Goal: Check status

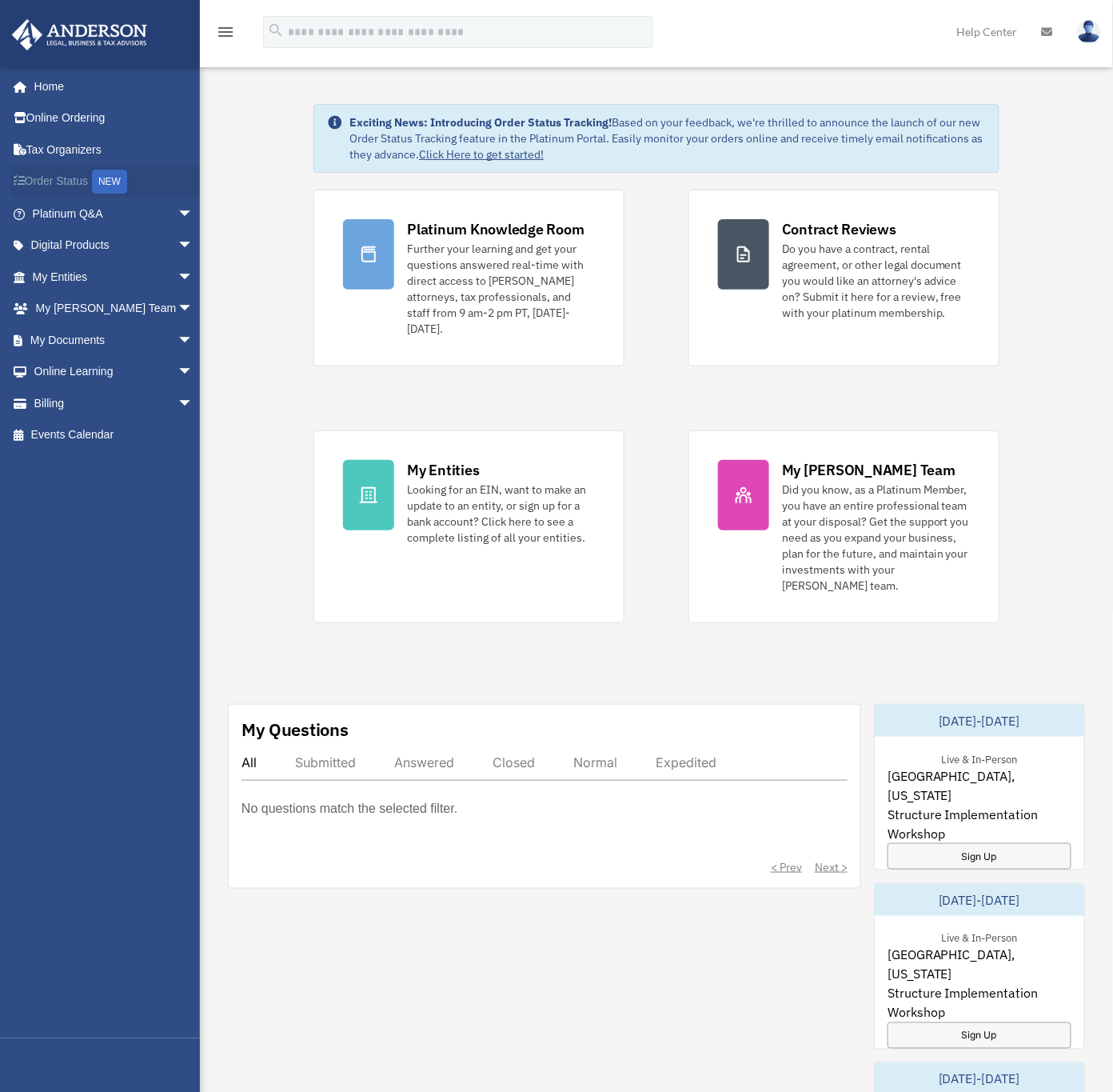
click at [63, 183] on link "Order Status NEW" at bounding box center [114, 182] width 206 height 33
click at [68, 334] on link "My Documents arrow_drop_down" at bounding box center [114, 340] width 206 height 32
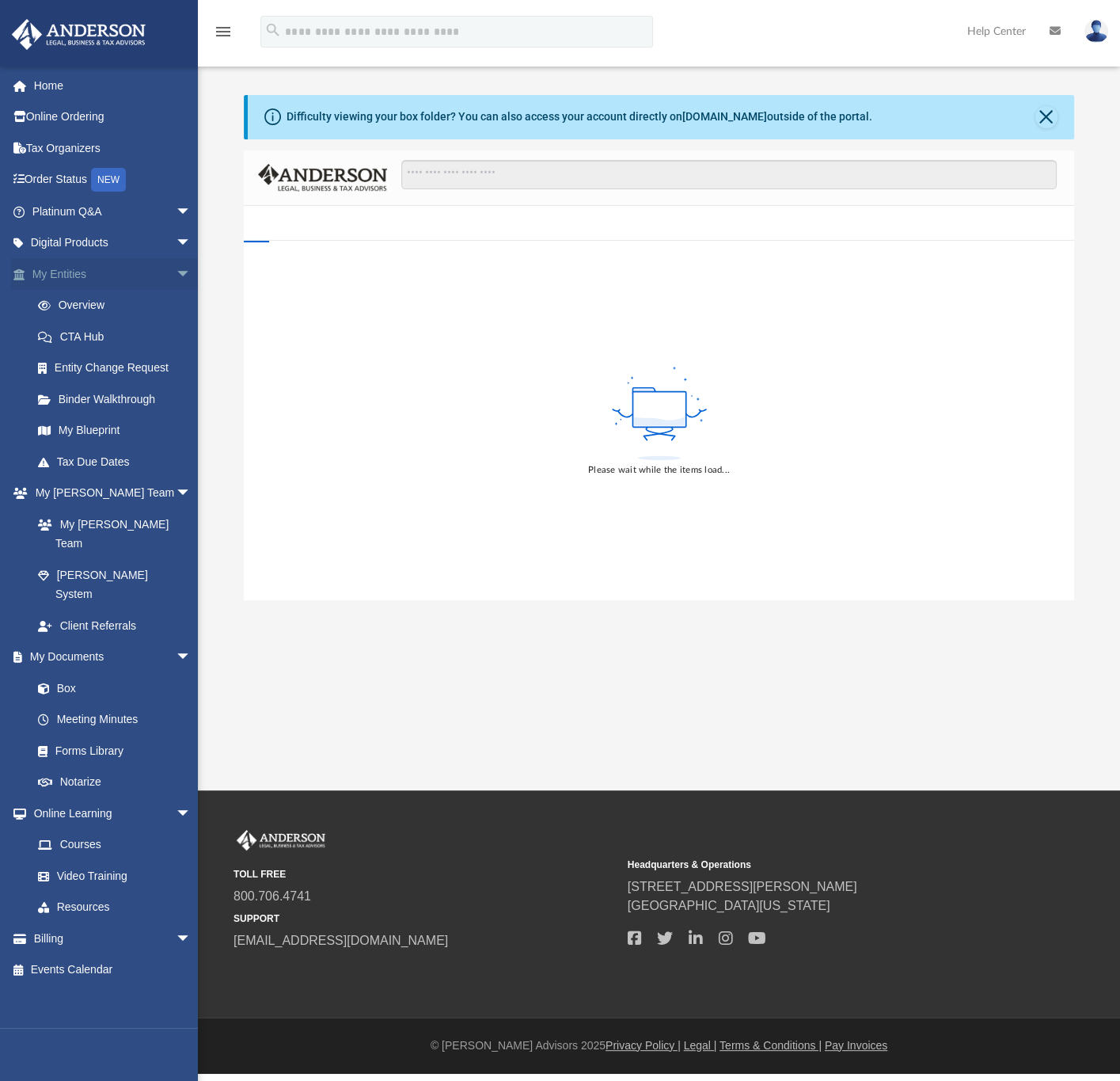
click at [61, 280] on link "My Entities arrow_drop_down" at bounding box center [113, 274] width 204 height 31
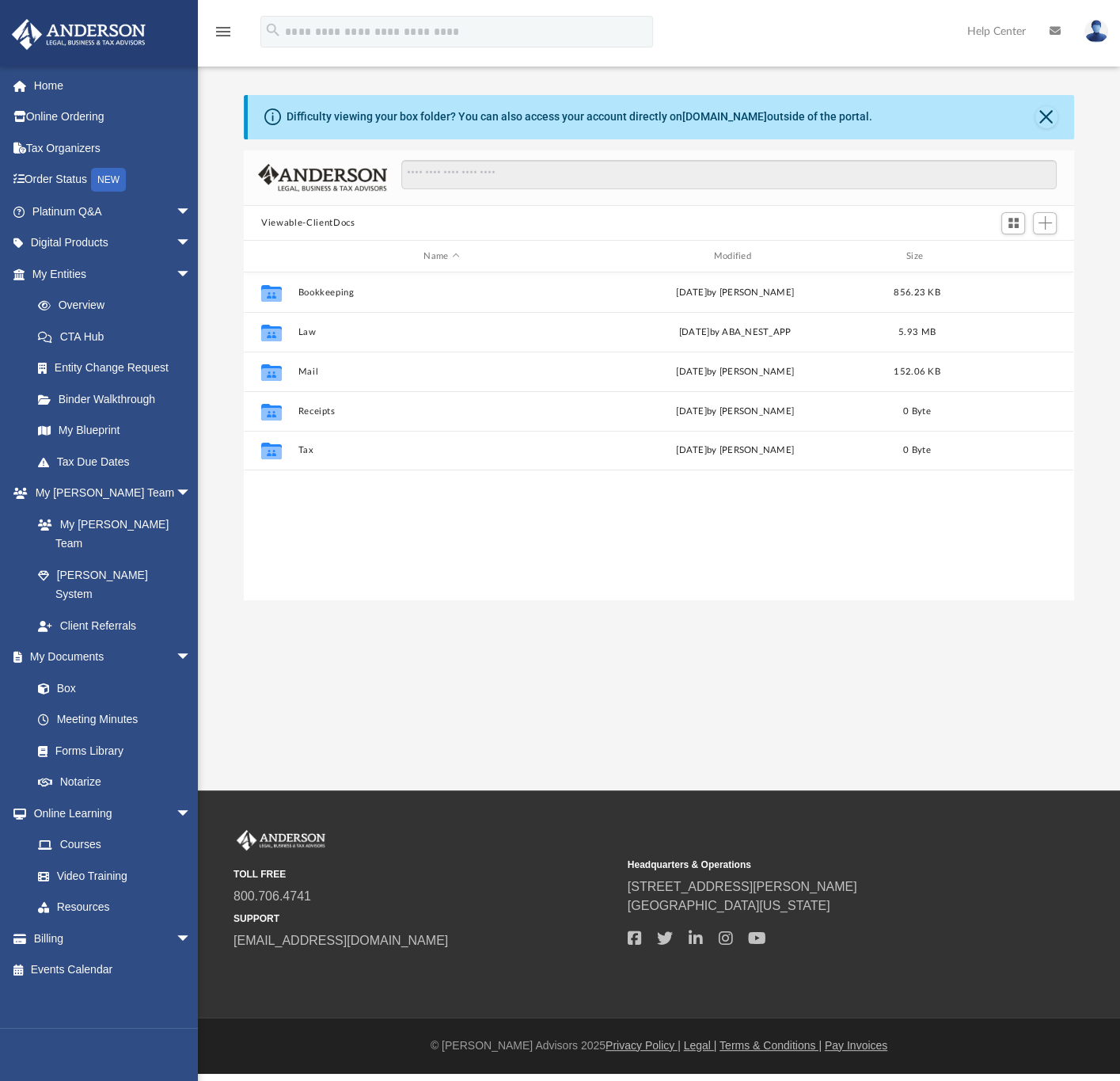
scroll to position [341, 812]
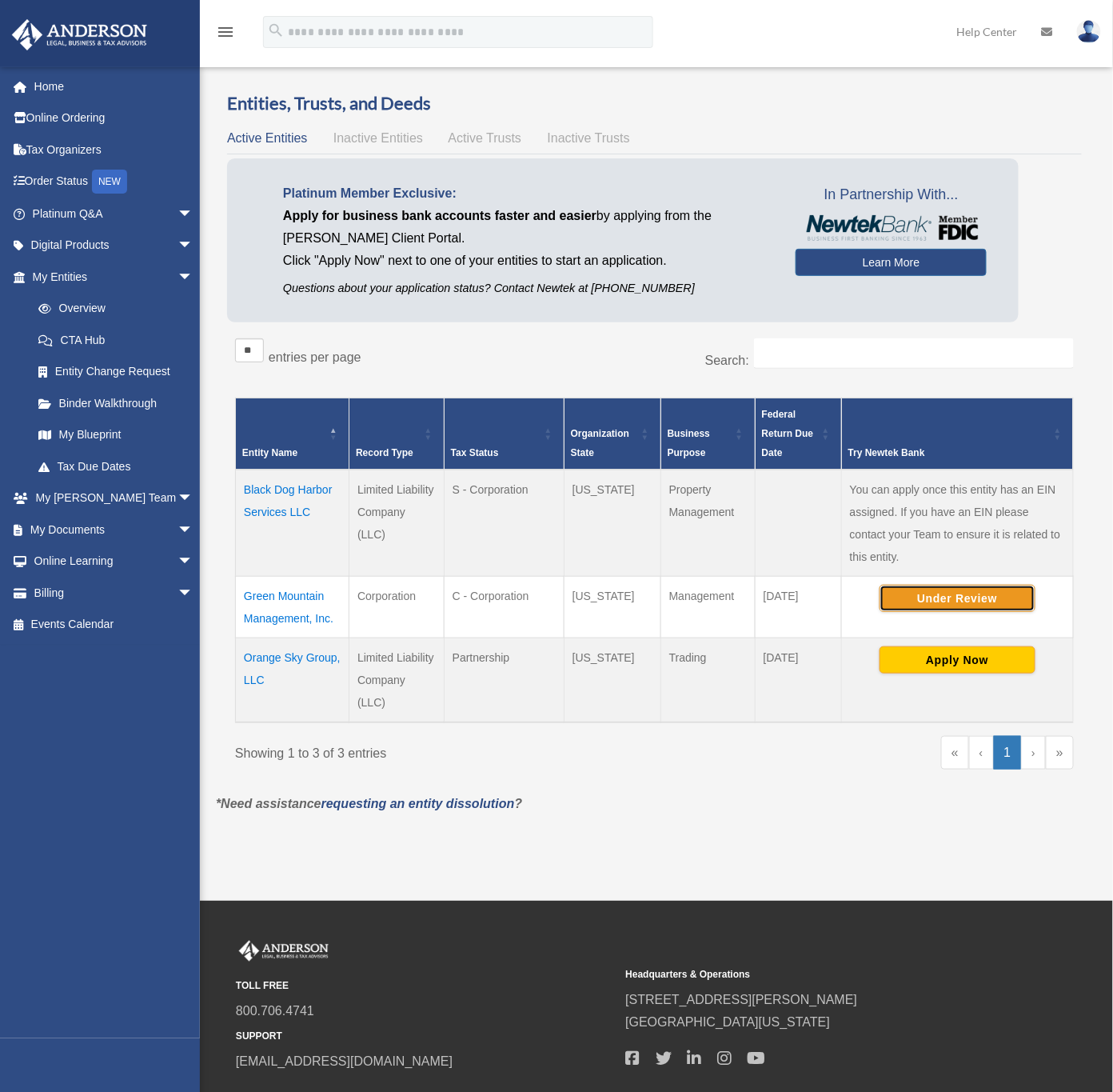
click at [983, 598] on button "Under Review" at bounding box center [958, 598] width 156 height 27
